Goal: Information Seeking & Learning: Check status

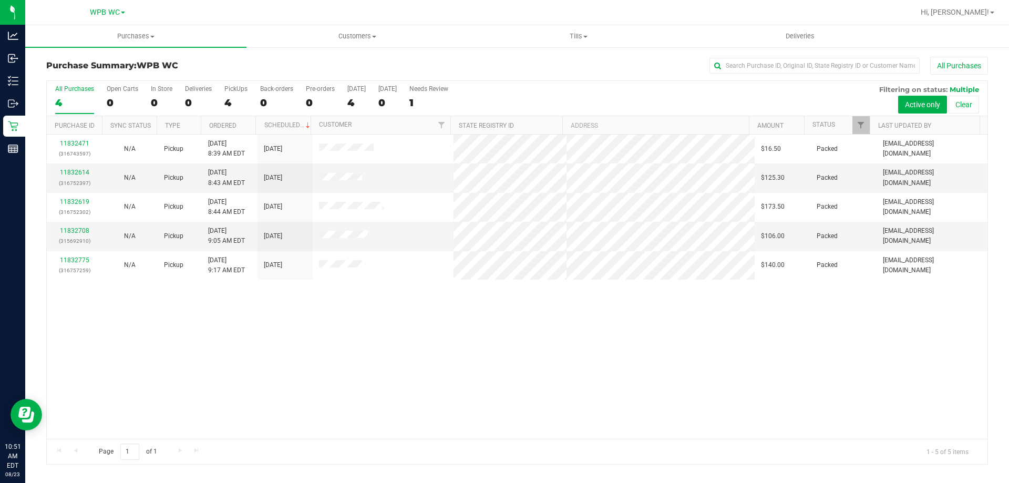
click at [73, 98] on div "4" at bounding box center [74, 103] width 39 height 12
click at [0, 0] on input "All Purchases 4" at bounding box center [0, 0] width 0 height 0
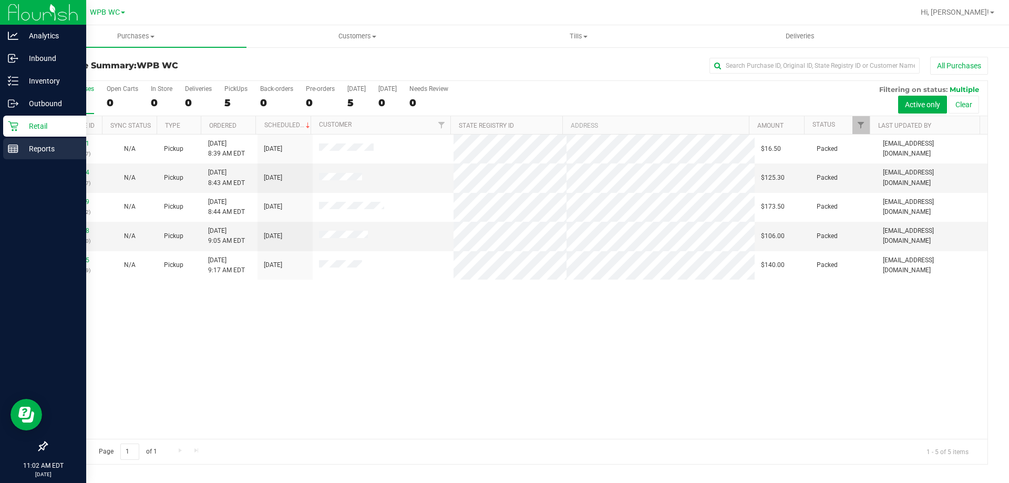
click at [41, 153] on p "Reports" at bounding box center [49, 148] width 63 height 13
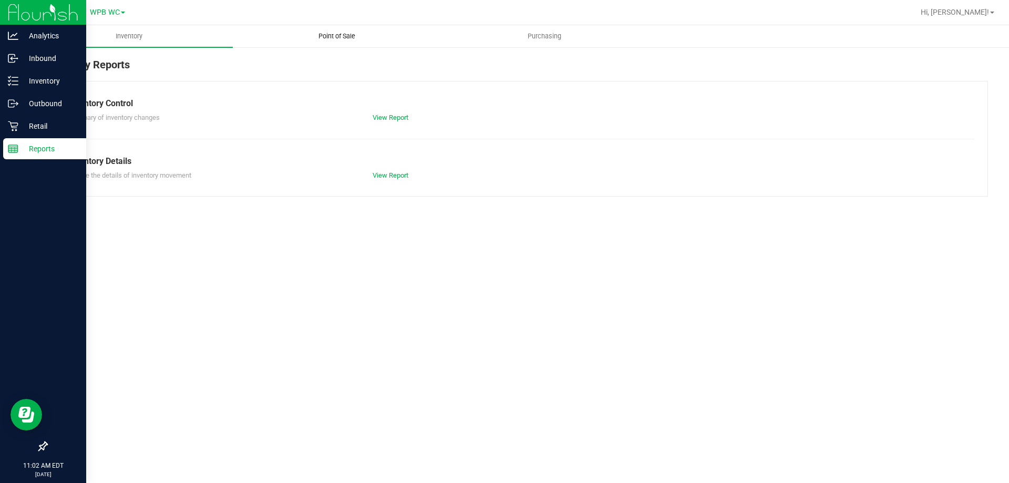
click at [354, 38] on span "Point of Sale" at bounding box center [336, 36] width 65 height 9
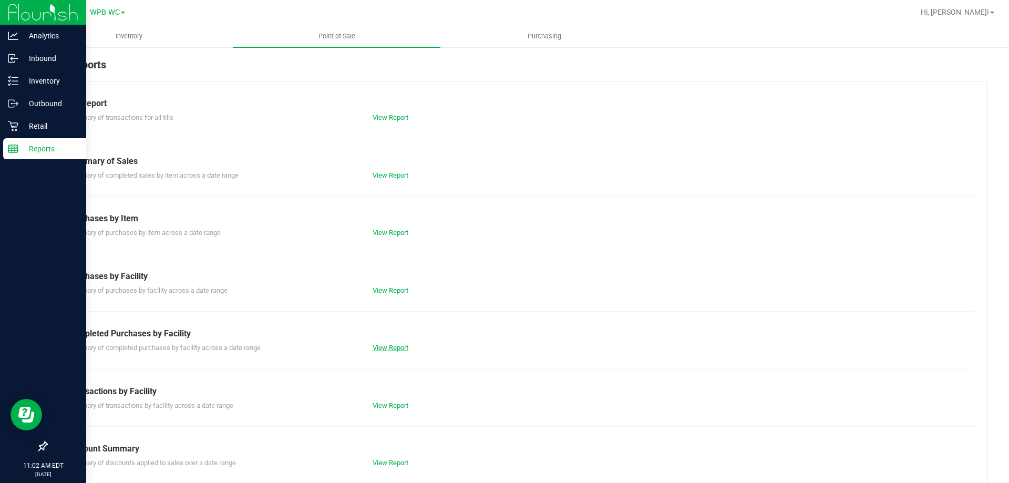
click at [385, 345] on link "View Report" at bounding box center [391, 348] width 36 height 8
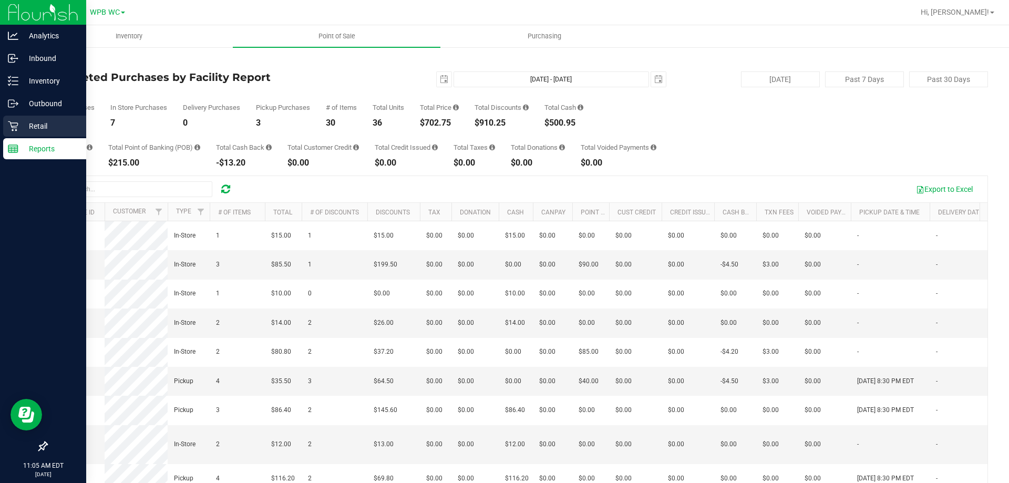
click at [35, 129] on p "Retail" at bounding box center [49, 126] width 63 height 13
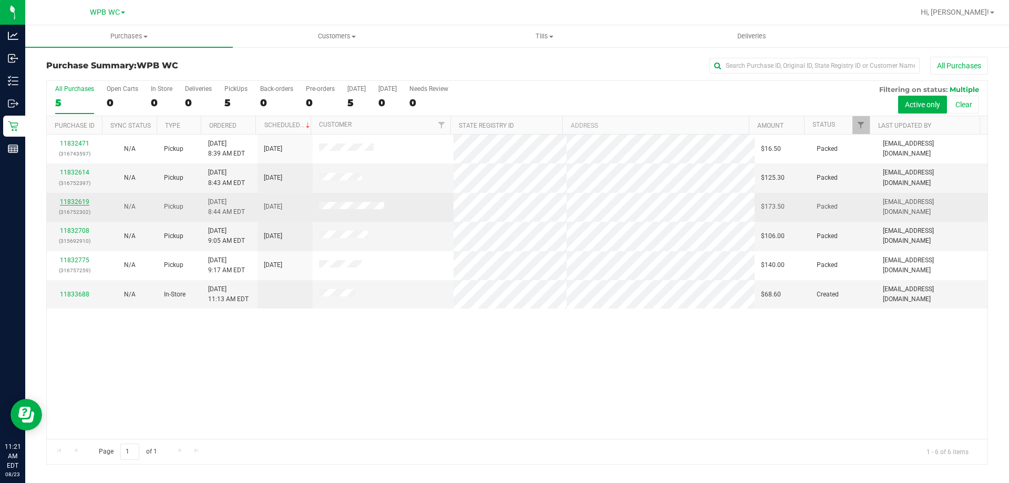
click at [84, 203] on link "11832619" at bounding box center [74, 201] width 29 height 7
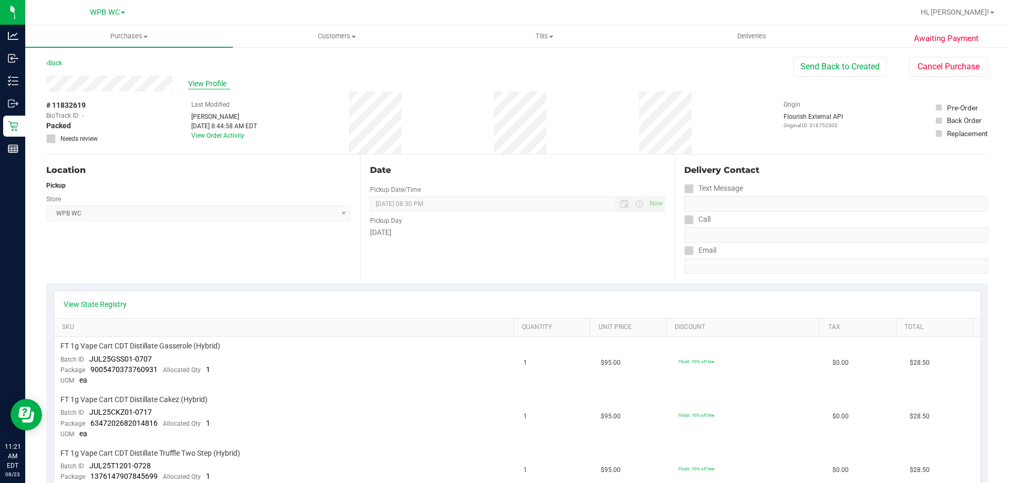
click at [218, 80] on span "View Profile" at bounding box center [209, 83] width 42 height 11
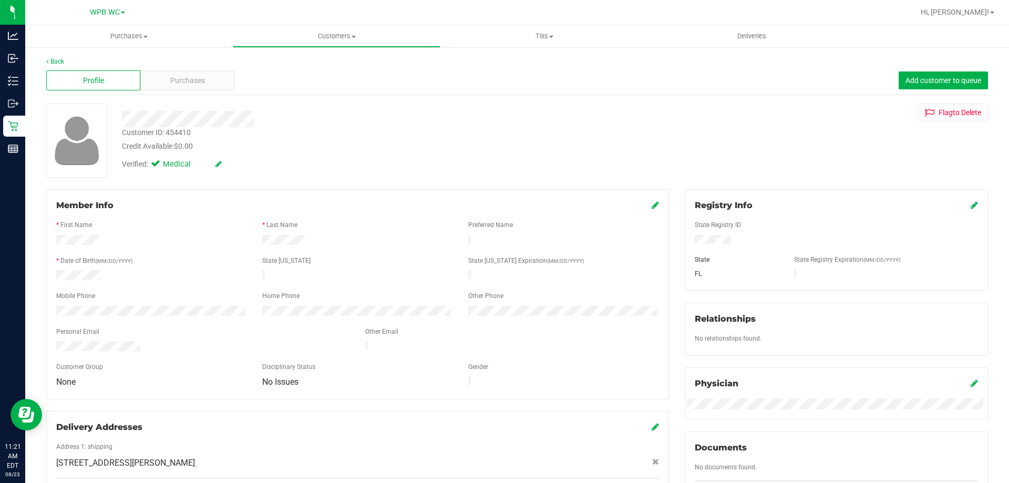
click at [218, 80] on div "Purchases" at bounding box center [187, 80] width 94 height 20
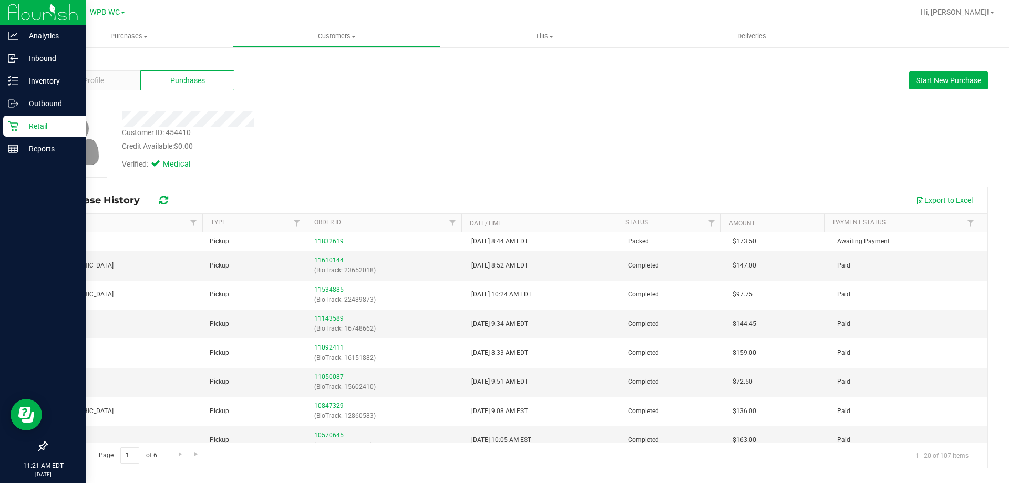
click at [11, 130] on icon at bounding box center [13, 126] width 11 height 11
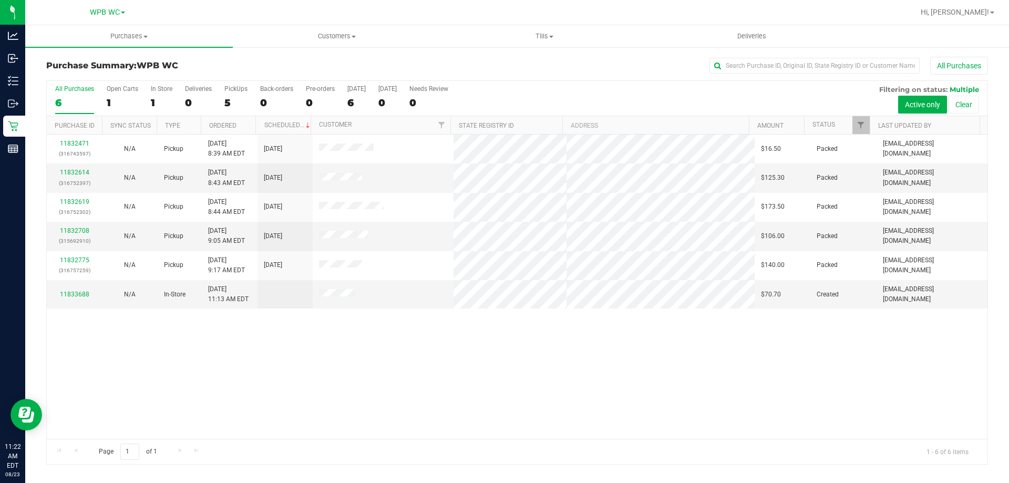
click at [70, 97] on div "6" at bounding box center [74, 103] width 39 height 12
click at [0, 0] on input "All Purchases 6" at bounding box center [0, 0] width 0 height 0
click at [63, 97] on div "6" at bounding box center [74, 103] width 39 height 12
click at [0, 0] on input "All Purchases 6" at bounding box center [0, 0] width 0 height 0
click at [76, 109] on label "All Purchases 6" at bounding box center [74, 99] width 39 height 29
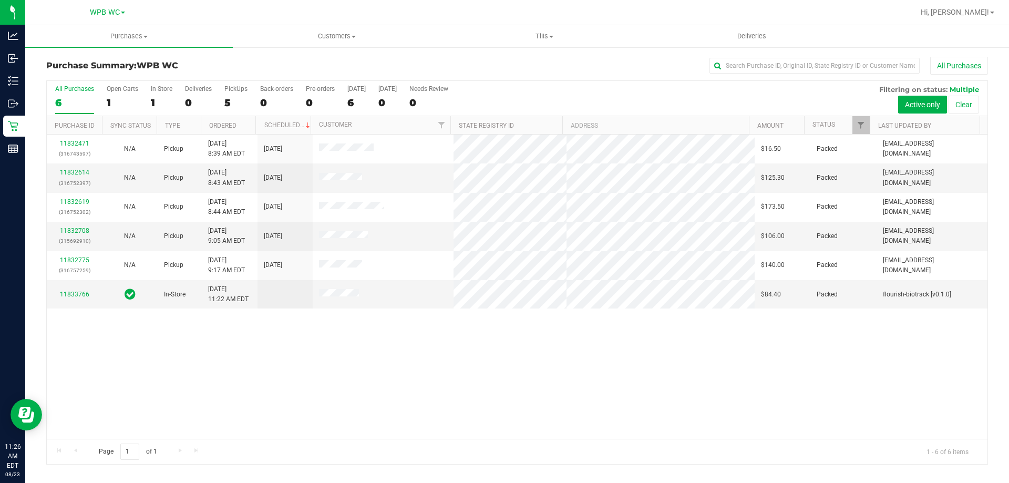
click at [0, 0] on input "All Purchases 6" at bounding box center [0, 0] width 0 height 0
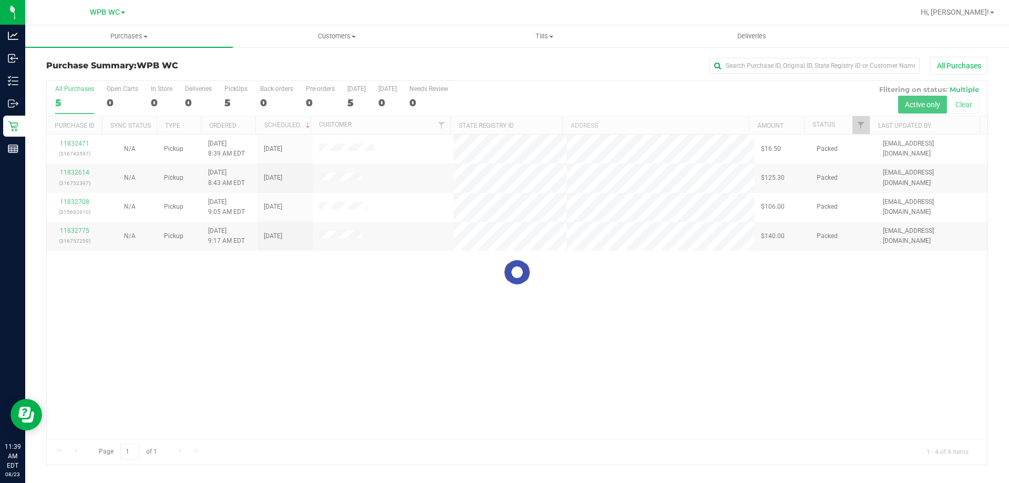
click at [60, 98] on div at bounding box center [517, 272] width 941 height 383
click at [80, 102] on div at bounding box center [517, 272] width 941 height 383
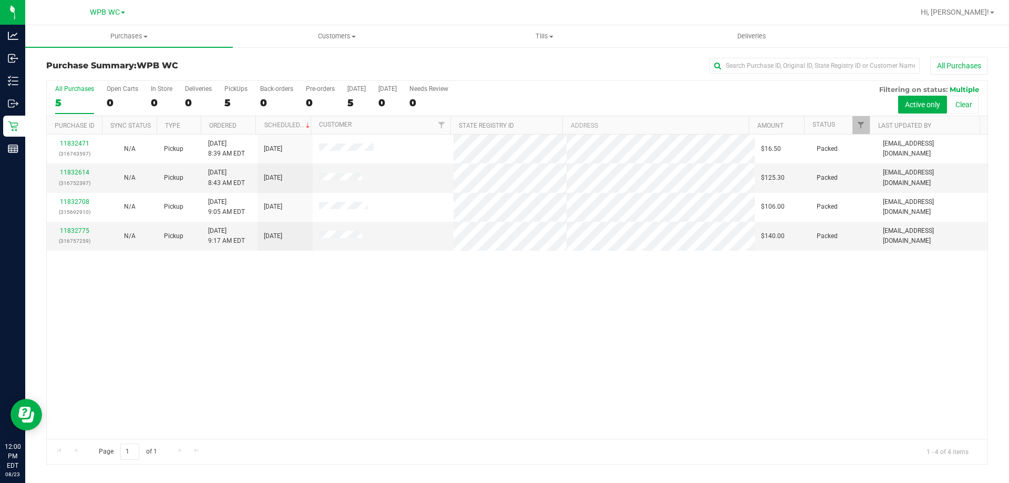
click at [79, 104] on div "5" at bounding box center [74, 103] width 39 height 12
click at [0, 0] on input "All Purchases 5" at bounding box center [0, 0] width 0 height 0
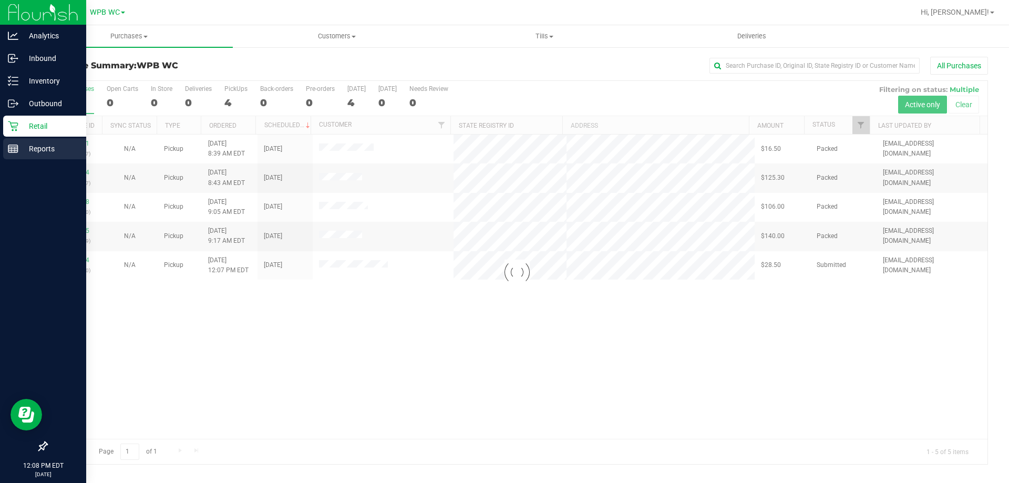
click at [19, 142] on div "Reports" at bounding box center [44, 148] width 83 height 21
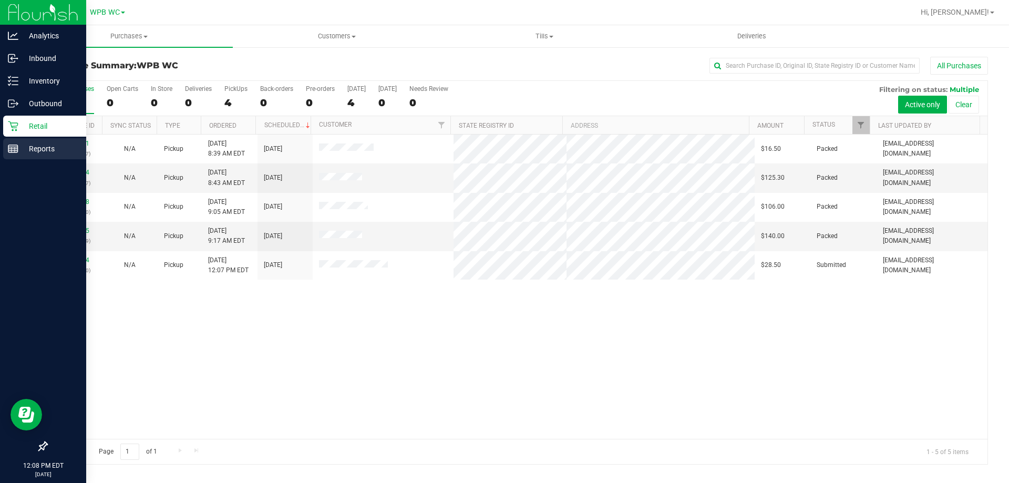
click at [23, 152] on p "Reports" at bounding box center [49, 148] width 63 height 13
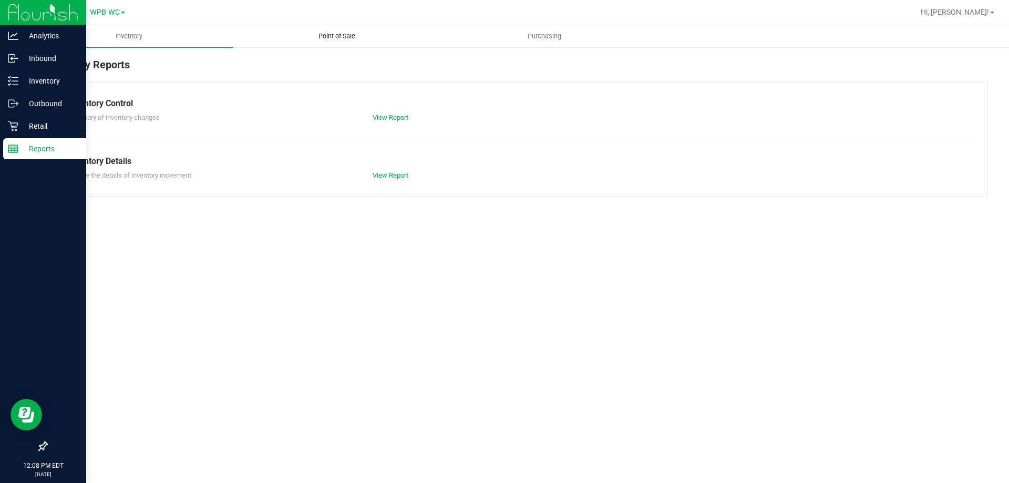
click at [337, 40] on span "Point of Sale" at bounding box center [336, 36] width 65 height 9
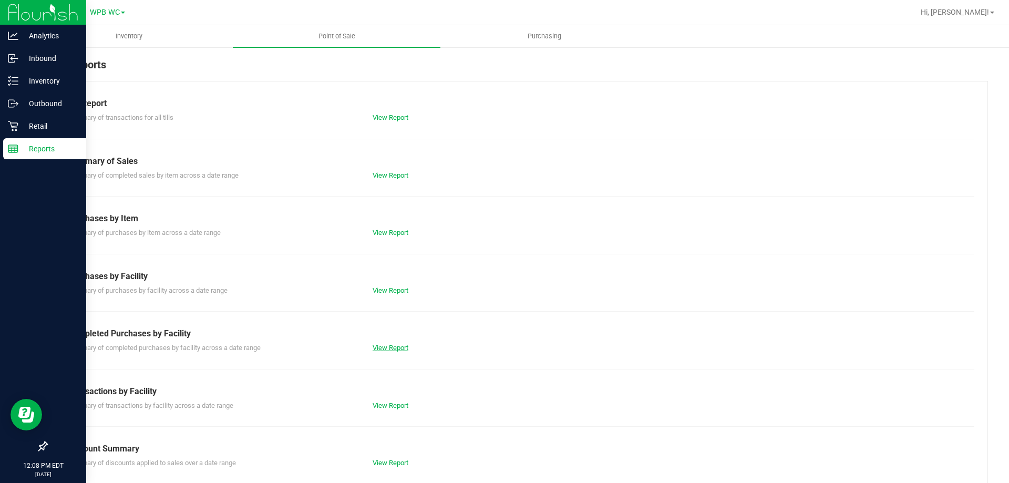
click at [382, 345] on link "View Report" at bounding box center [391, 348] width 36 height 8
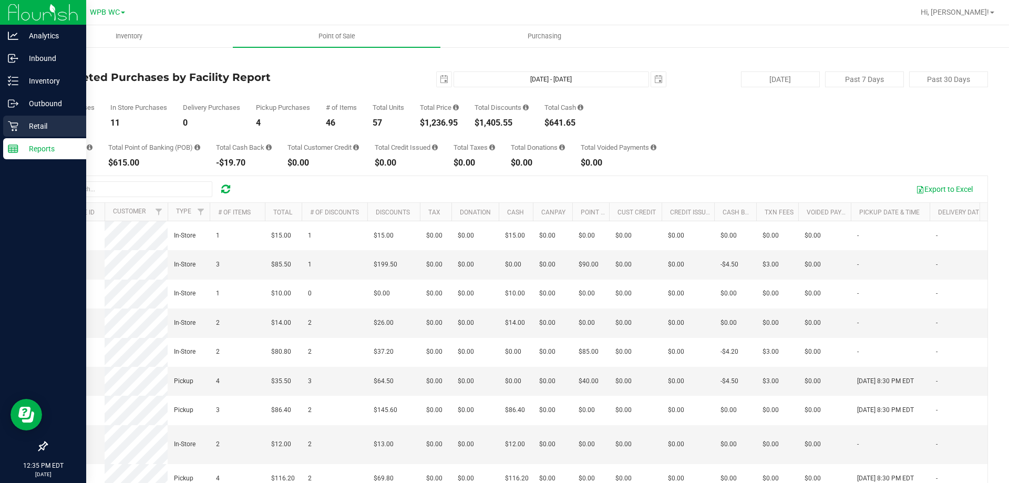
click at [22, 131] on p "Retail" at bounding box center [49, 126] width 63 height 13
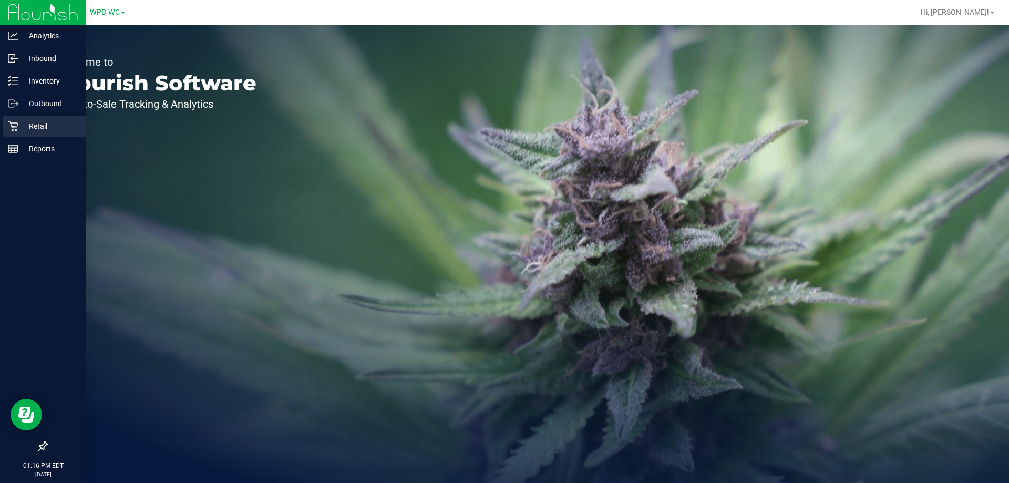
click at [25, 123] on p "Retail" at bounding box center [49, 126] width 63 height 13
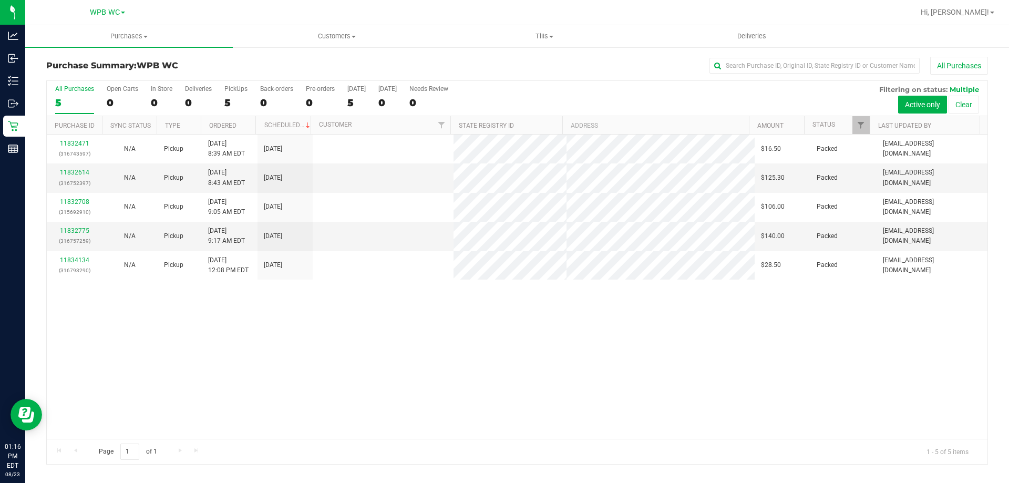
click at [529, 332] on div "11832471 (316743597) N/A Pickup [DATE] 8:39 AM EDT 8/23/2025 $16.50 Packed [EMA…" at bounding box center [517, 287] width 941 height 304
